Goal: Find specific page/section: Find specific page/section

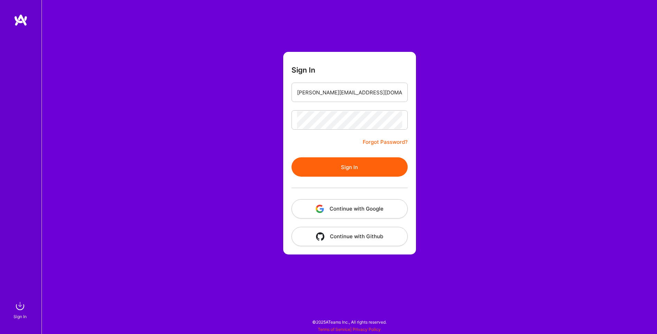
click at [356, 168] on button "Sign In" at bounding box center [350, 166] width 116 height 19
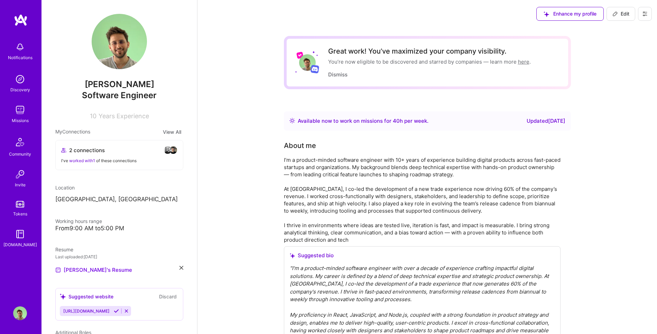
click at [22, 110] on img at bounding box center [20, 110] width 14 height 14
